Goal: Information Seeking & Learning: Learn about a topic

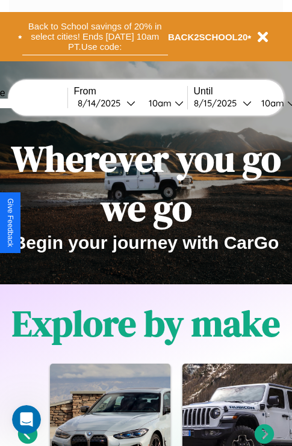
click at [94, 37] on button "Back to School savings of 20% in select cities! Ends [DATE] 10am PT. Use code:" at bounding box center [95, 36] width 146 height 37
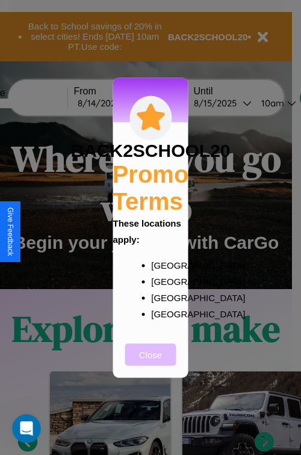
click at [150, 363] on button "Close" at bounding box center [150, 355] width 51 height 22
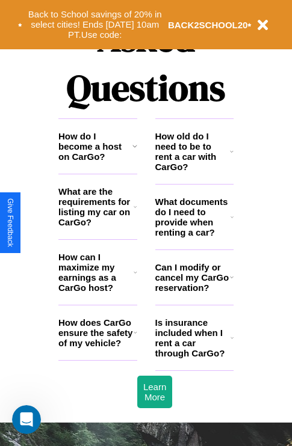
scroll to position [1458, 0]
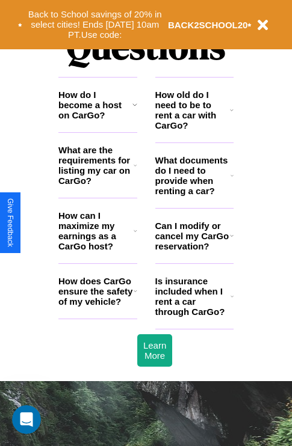
click at [232, 115] on icon at bounding box center [232, 110] width 4 height 10
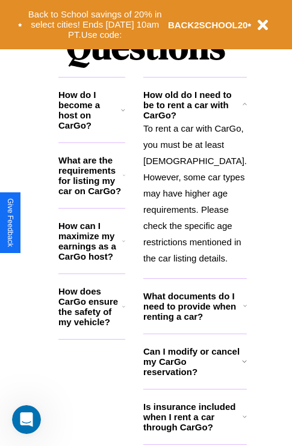
click at [97, 185] on h3 "What are the requirements for listing my car on CarGo?" at bounding box center [90, 175] width 64 height 41
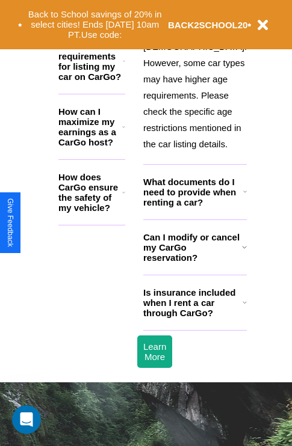
click at [194, 318] on h3 "Is insurance included when I rent a car through CarGo?" at bounding box center [192, 303] width 99 height 31
click at [134, 10] on button "Back to School savings of 20% in select cities! Ends [DATE] 10am PT. Use code:" at bounding box center [95, 24] width 146 height 37
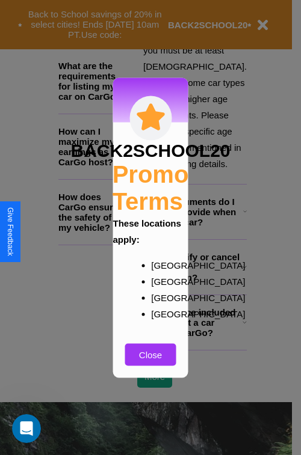
click at [194, 292] on div at bounding box center [150, 227] width 301 height 455
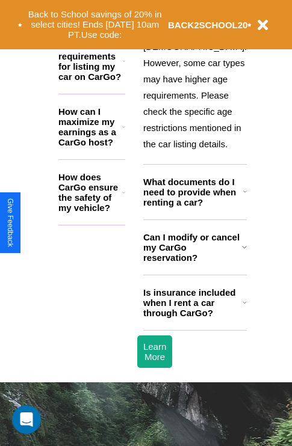
click at [194, 318] on h3 "Is insurance included when I rent a car through CarGo?" at bounding box center [192, 303] width 99 height 31
click at [97, 197] on h3 "How does CarGo ensure the safety of my vehicle?" at bounding box center [90, 192] width 64 height 41
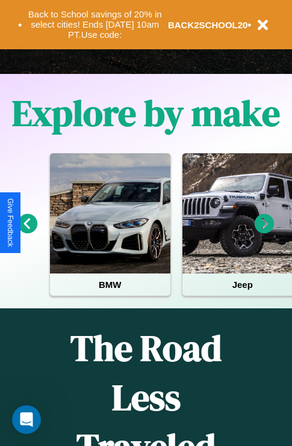
scroll to position [185, 0]
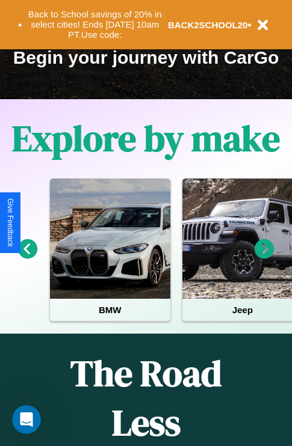
click at [264, 258] on icon at bounding box center [265, 249] width 20 height 20
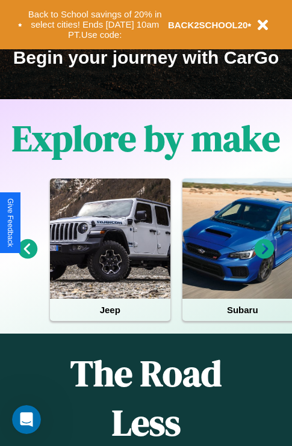
click at [264, 258] on icon at bounding box center [265, 249] width 20 height 20
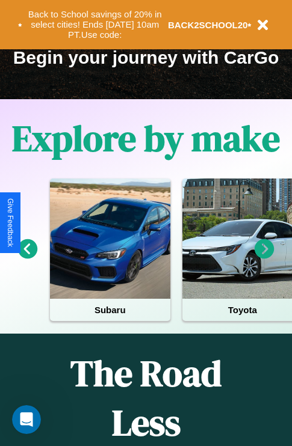
click at [264, 258] on icon at bounding box center [265, 249] width 20 height 20
